Goal: Communication & Community: Answer question/provide support

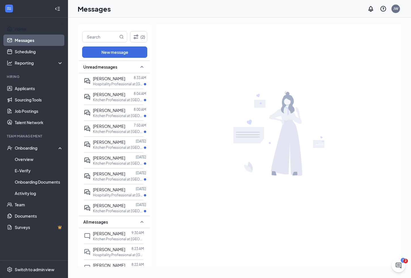
click at [20, 30] on link "Home" at bounding box center [39, 28] width 48 height 11
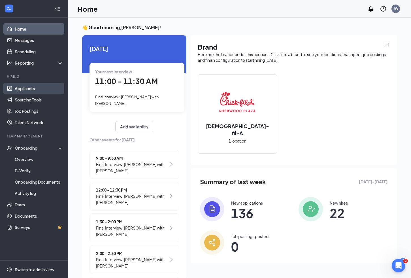
click at [32, 87] on link "Applicants" at bounding box center [39, 88] width 48 height 11
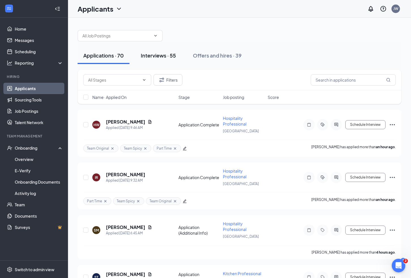
click at [162, 58] on div "Interviews · 55" at bounding box center [158, 55] width 35 height 7
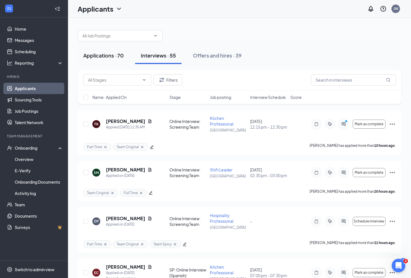
click at [102, 54] on div "Applications · 70" at bounding box center [103, 55] width 41 height 7
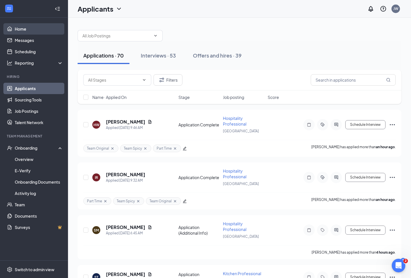
click at [22, 28] on link "Home" at bounding box center [39, 28] width 48 height 11
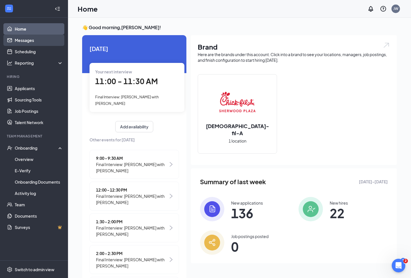
click at [32, 41] on link "Messages" at bounding box center [39, 40] width 48 height 11
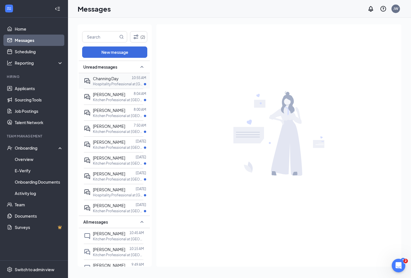
click at [113, 80] on span "Channing Day" at bounding box center [106, 78] width 26 height 5
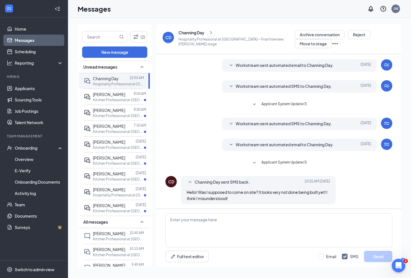
scroll to position [76, 0]
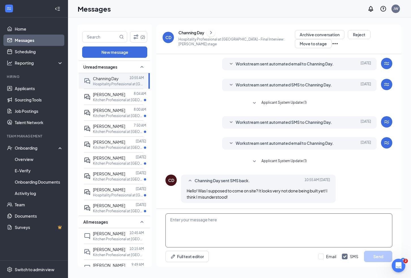
click at [256, 220] on textarea at bounding box center [279, 231] width 227 height 34
type textarea "N"
click at [216, 219] on textarea "You're correct. We're in a hiring trailer" at bounding box center [279, 231] width 227 height 34
click at [256, 222] on textarea "You're correct. We're in a grey hiring trailer" at bounding box center [279, 231] width 227 height 34
type textarea "You're correct. We're in a grey hiring trailer in the parking lot"
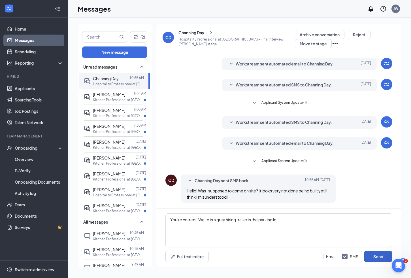
click at [372, 260] on button "Send" at bounding box center [378, 256] width 28 height 11
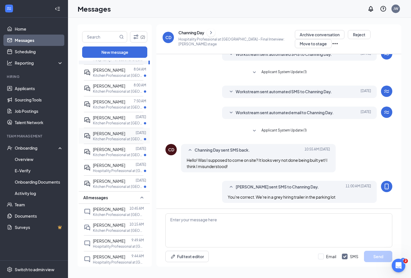
scroll to position [25, 0]
click at [115, 184] on p "Kitchen Professional at [GEOGRAPHIC_DATA]" at bounding box center [118, 185] width 51 height 5
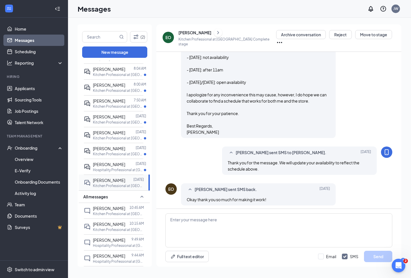
scroll to position [255, 0]
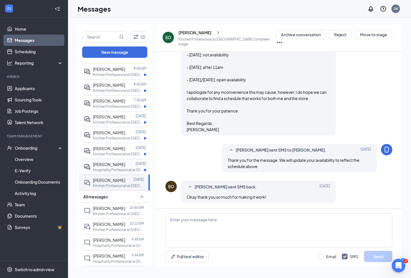
click at [112, 168] on p "Hospitality Professional at [GEOGRAPHIC_DATA]" at bounding box center [118, 170] width 51 height 5
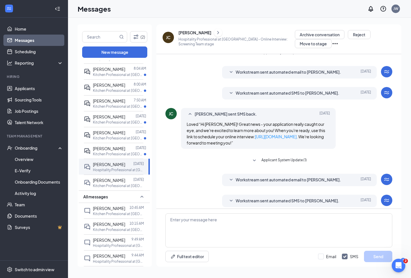
scroll to position [88, 0]
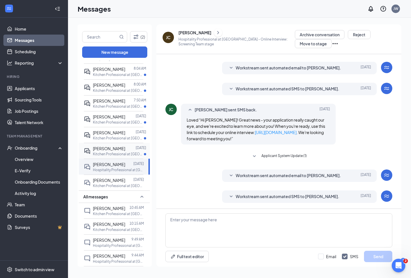
click at [125, 148] on div at bounding box center [130, 148] width 10 height 6
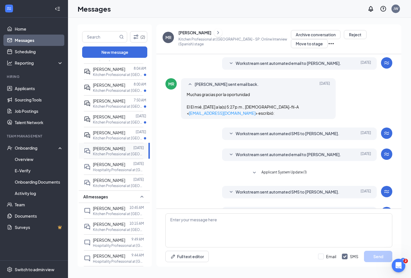
scroll to position [109, 0]
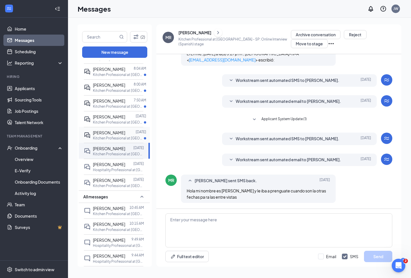
click at [112, 138] on p "Kitchen Professional at [GEOGRAPHIC_DATA]" at bounding box center [118, 138] width 51 height 5
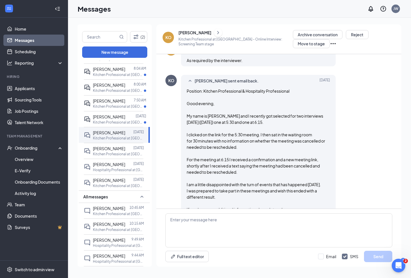
scroll to position [190, 0]
click at [104, 136] on p "Kitchen Professional at [GEOGRAPHIC_DATA]" at bounding box center [118, 138] width 51 height 5
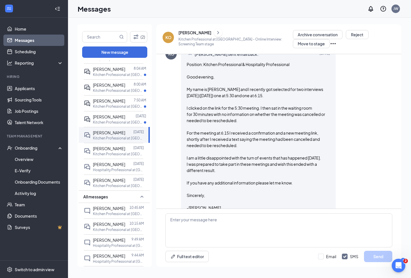
scroll to position [221, 0]
